Goal: Answer question/provide support: Share knowledge or assist other users

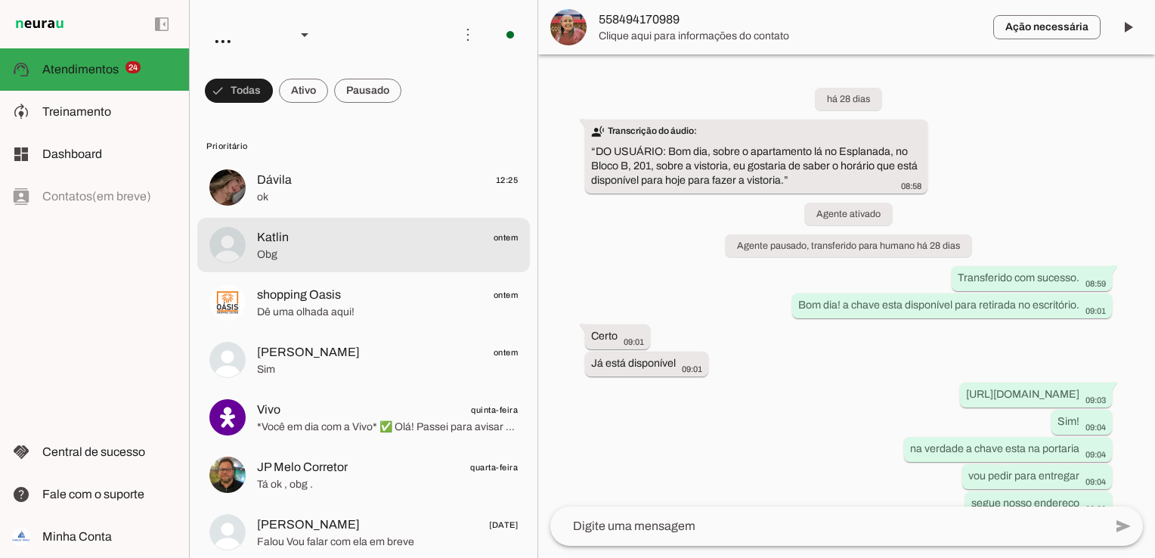
scroll to position [132, 0]
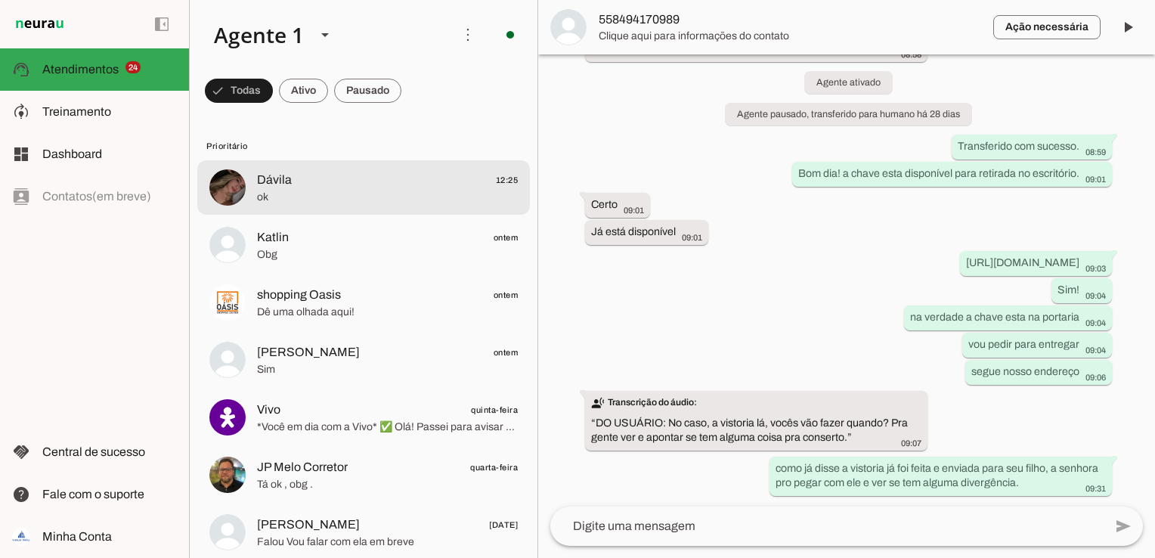
click at [343, 176] on span "Dávila 12:25" at bounding box center [387, 180] width 261 height 19
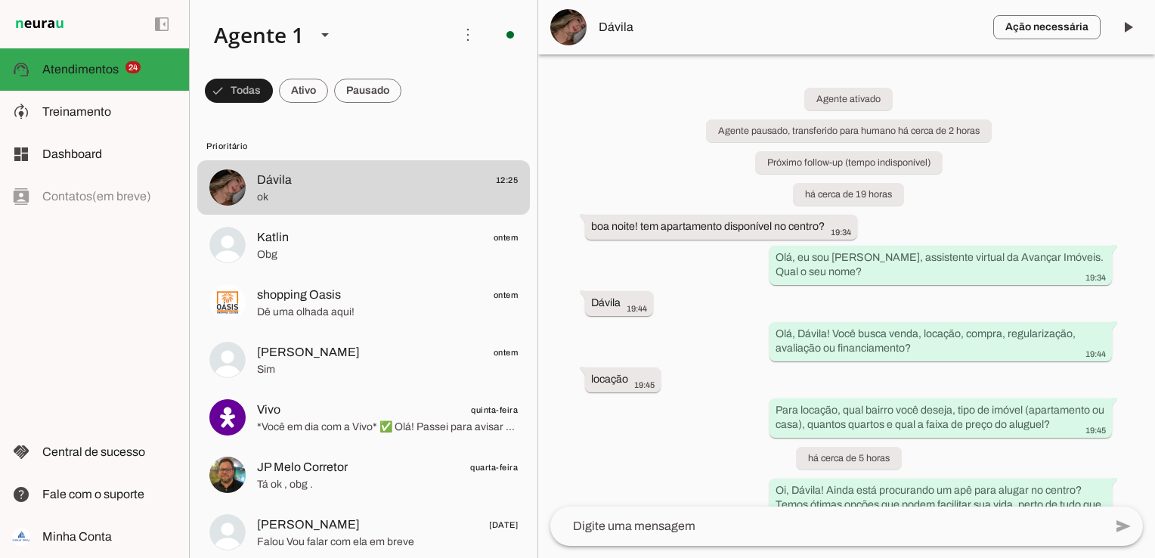
click at [629, 21] on span "Dávila" at bounding box center [790, 27] width 382 height 18
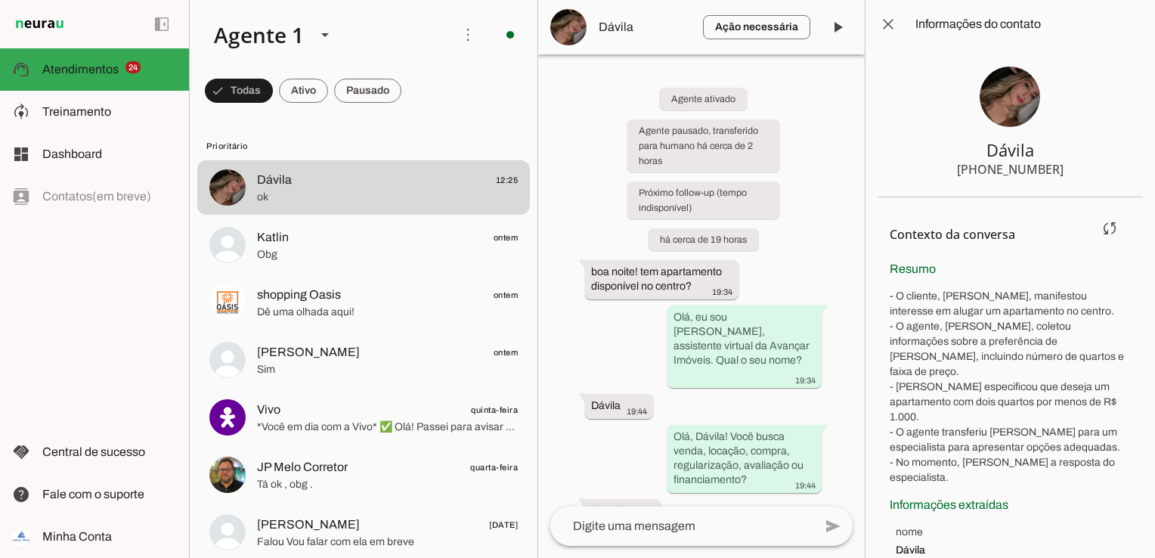
drag, startPoint x: 895, startPoint y: 372, endPoint x: 1085, endPoint y: 382, distance: 190.0
click at [1085, 382] on p "- O cliente, [PERSON_NAME], manifestou interesse em alugar um apartamento no ce…" at bounding box center [1010, 387] width 241 height 197
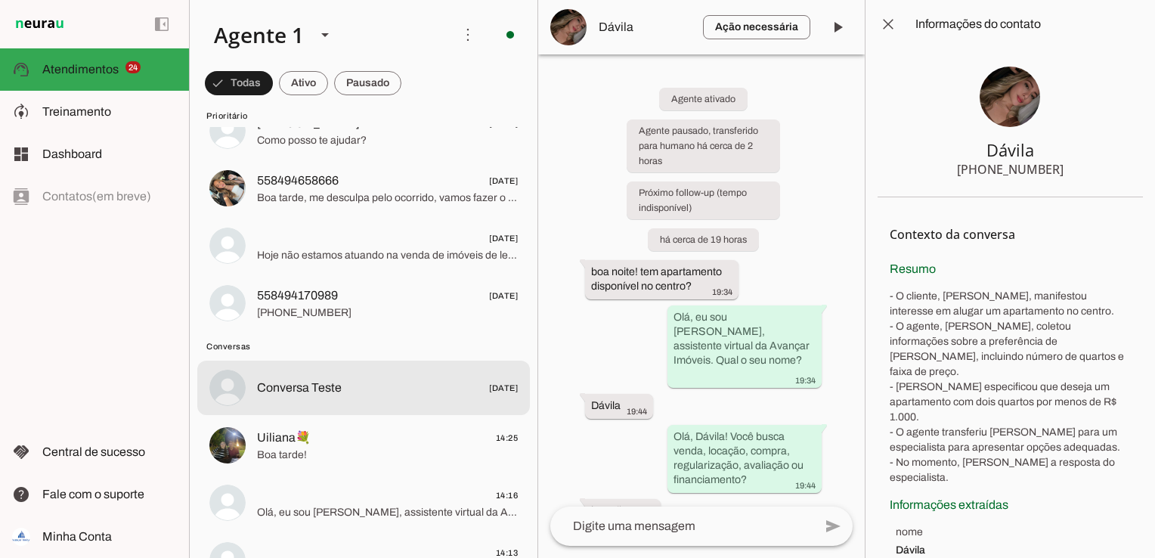
scroll to position [1209, 0]
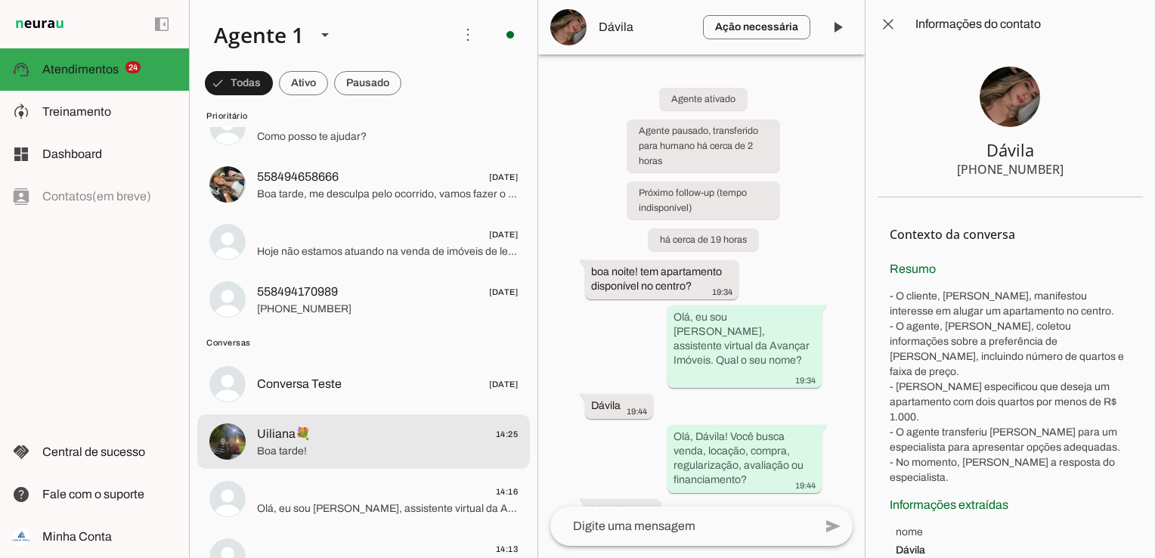
click at [354, 440] on div at bounding box center [387, 441] width 261 height 37
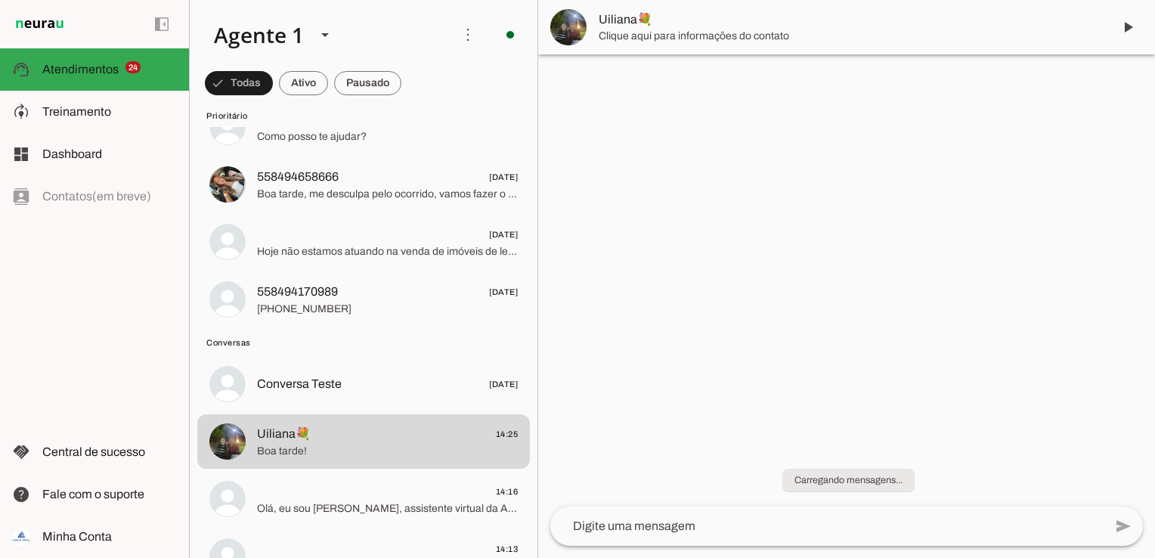
click at [629, 18] on span "Uiliana💐" at bounding box center [850, 20] width 502 height 18
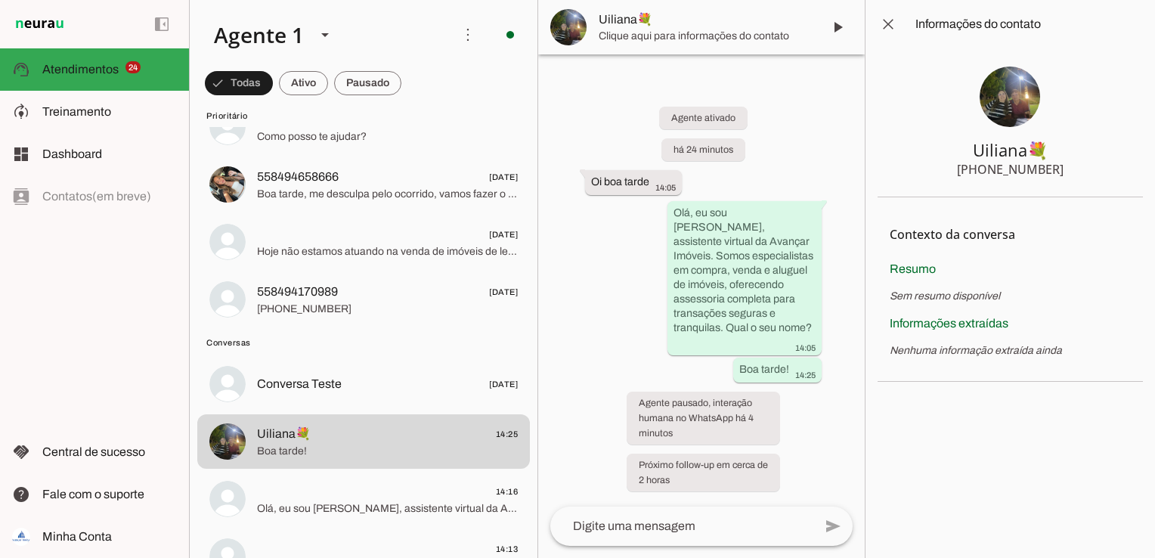
click at [791, 192] on div "Agente ativado há 24 minutos Oi boa tarde 14:05 Olá, eu sou [PERSON_NAME], assi…" at bounding box center [701, 289] width 327 height 433
click at [889, 26] on span at bounding box center [888, 24] width 36 height 36
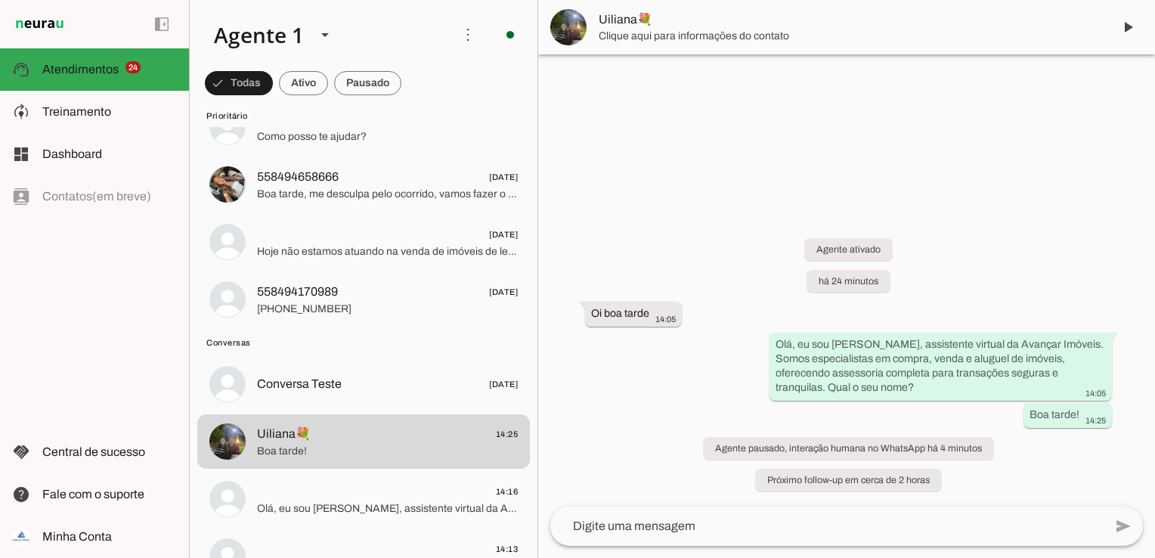
click at [695, 26] on span "Uiliana💐" at bounding box center [850, 20] width 502 height 18
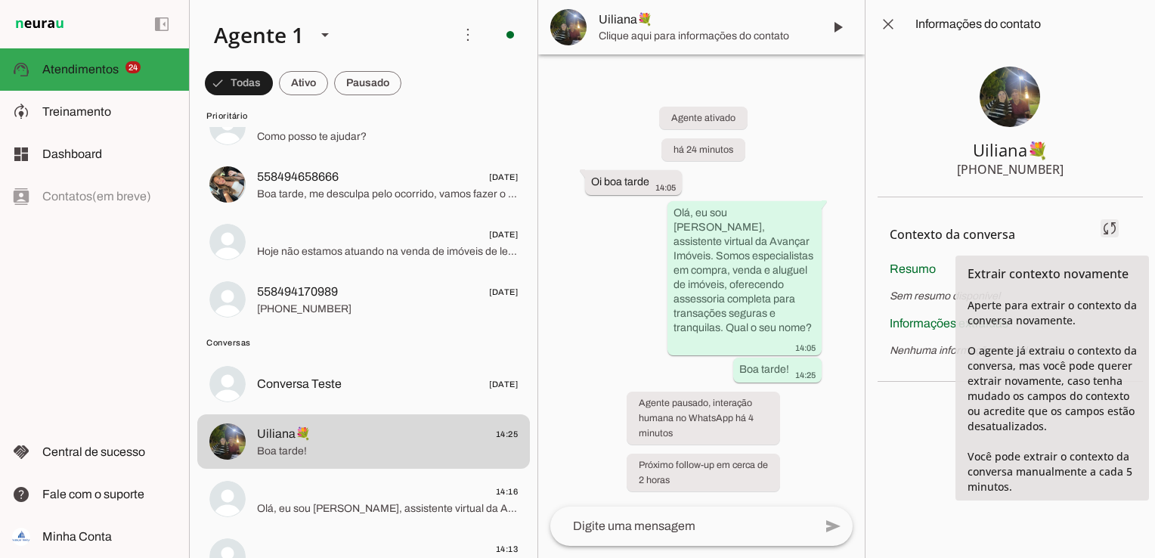
click at [1110, 219] on span at bounding box center [1109, 228] width 36 height 36
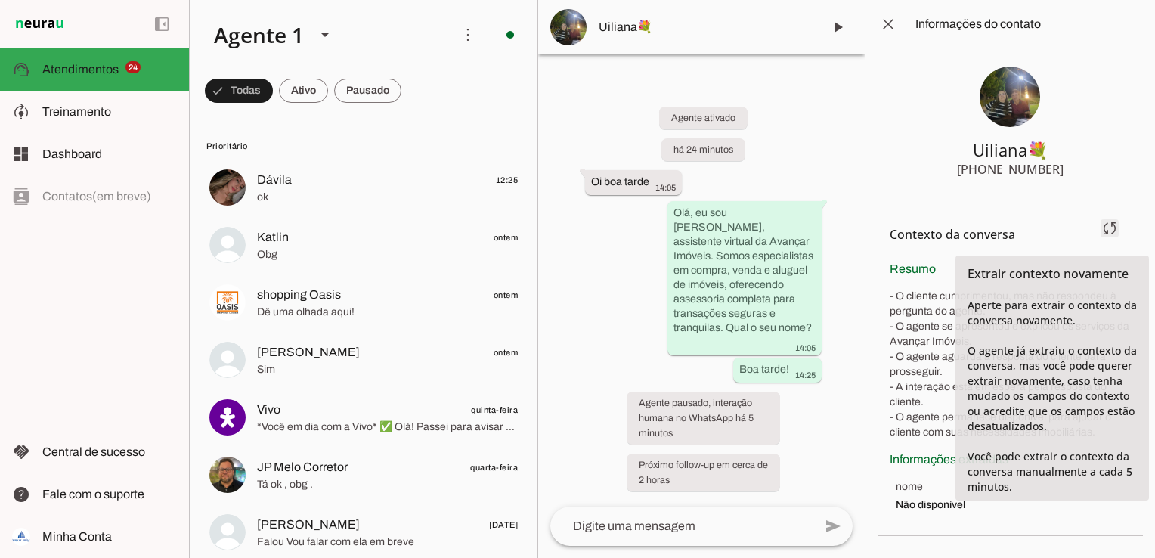
click at [1105, 234] on span at bounding box center [1109, 228] width 36 height 36
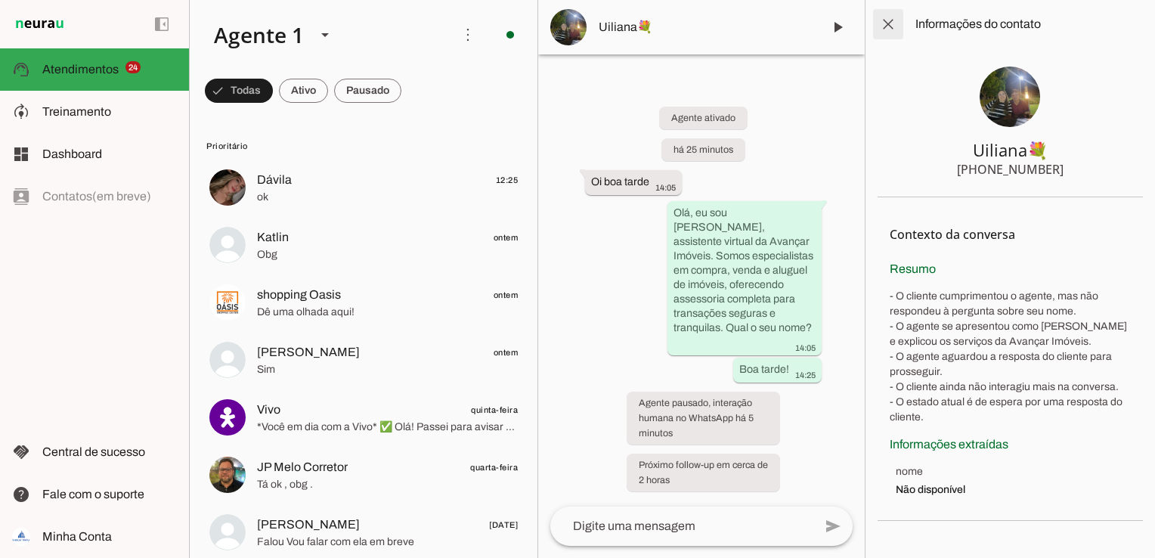
click at [875, 35] on span at bounding box center [888, 24] width 36 height 36
